Goal: Task Accomplishment & Management: Complete application form

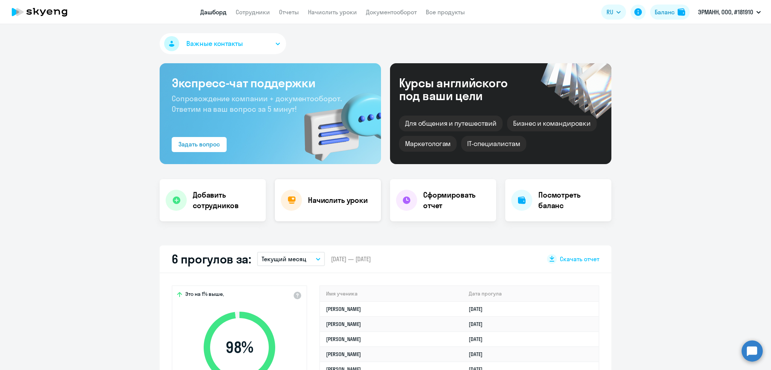
click at [310, 197] on h4 "Начислить уроки" at bounding box center [338, 200] width 60 height 11
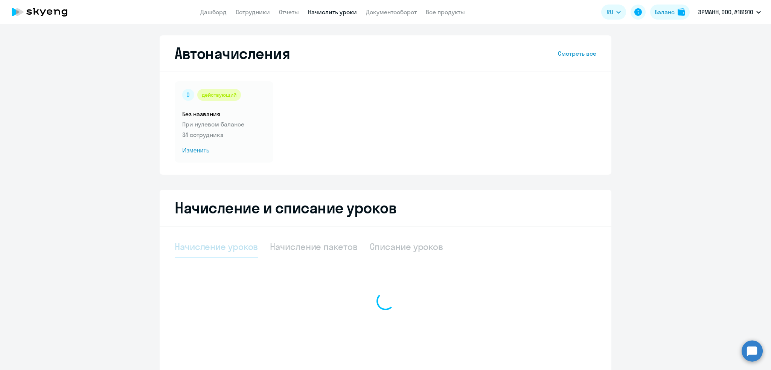
select select "10"
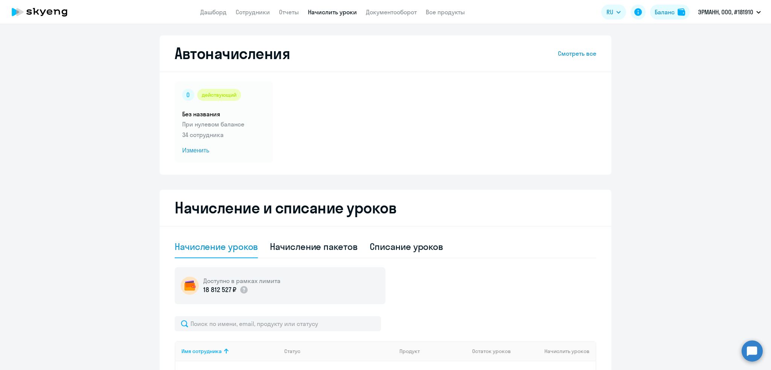
click at [201, 6] on app-header "Дашборд Сотрудники Отчеты Начислить уроки Документооборот Все продукты Дашборд …" at bounding box center [385, 12] width 771 height 24
click at [200, 7] on app-header "Дашборд Сотрудники Отчеты Начислить уроки Документооборот Все продукты Дашборд …" at bounding box center [385, 12] width 771 height 24
click at [214, 12] on link "Дашборд" at bounding box center [213, 12] width 26 height 8
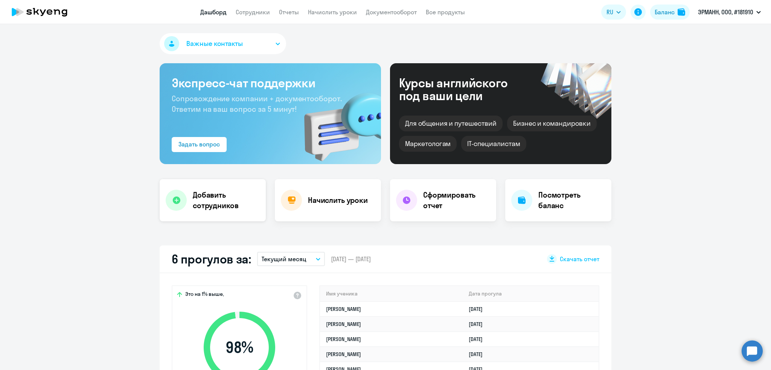
click at [230, 212] on div "Добавить сотрудников" at bounding box center [213, 200] width 106 height 42
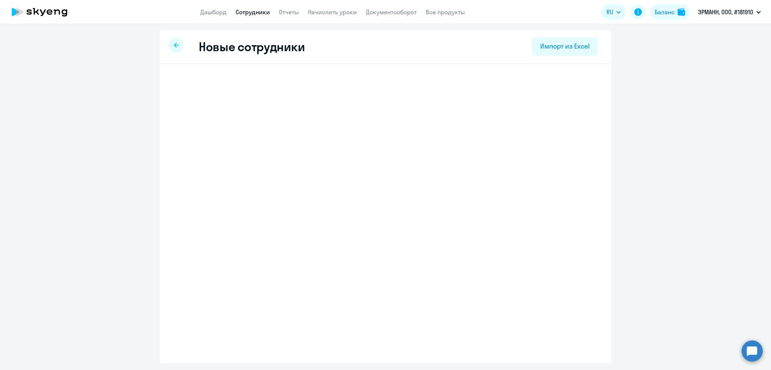
select select "english_adult_not_native_speaker"
select select "3"
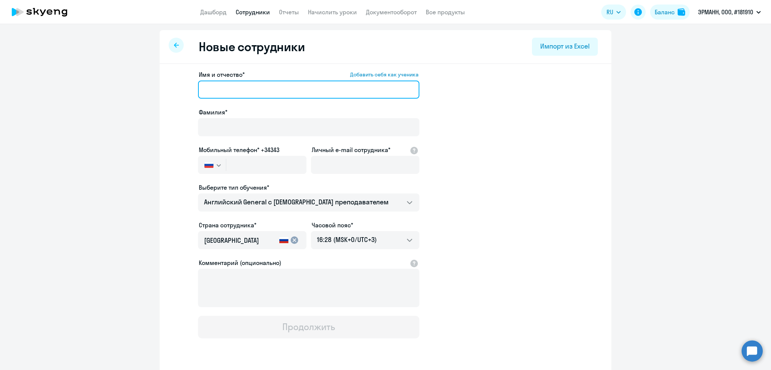
click at [258, 92] on input "Имя и отчество* Добавить себя как ученика" at bounding box center [308, 90] width 221 height 18
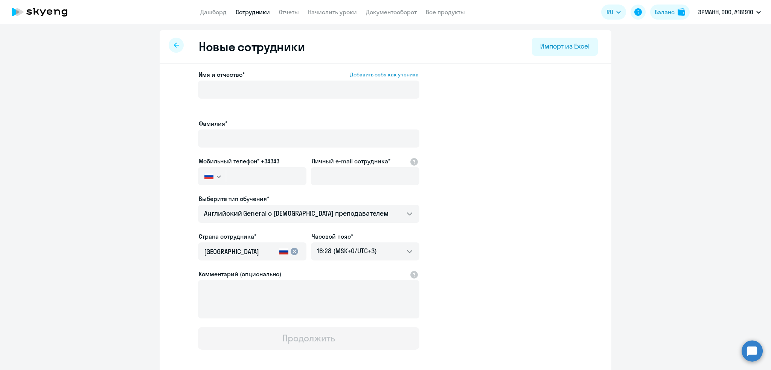
click at [733, 149] on ng-component "Новые сотрудники Импорт из Excel Имя и отчество* Добавить себя как ученика [PER…" at bounding box center [385, 218] width 771 height 376
